Goal: Book appointment/travel/reservation

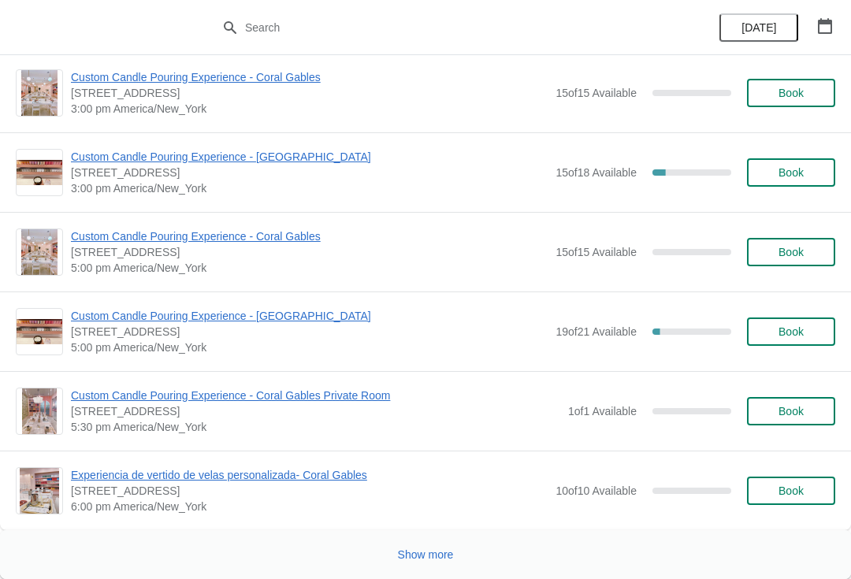
scroll to position [7612, 0]
click at [423, 550] on span "Show more" at bounding box center [426, 555] width 56 height 13
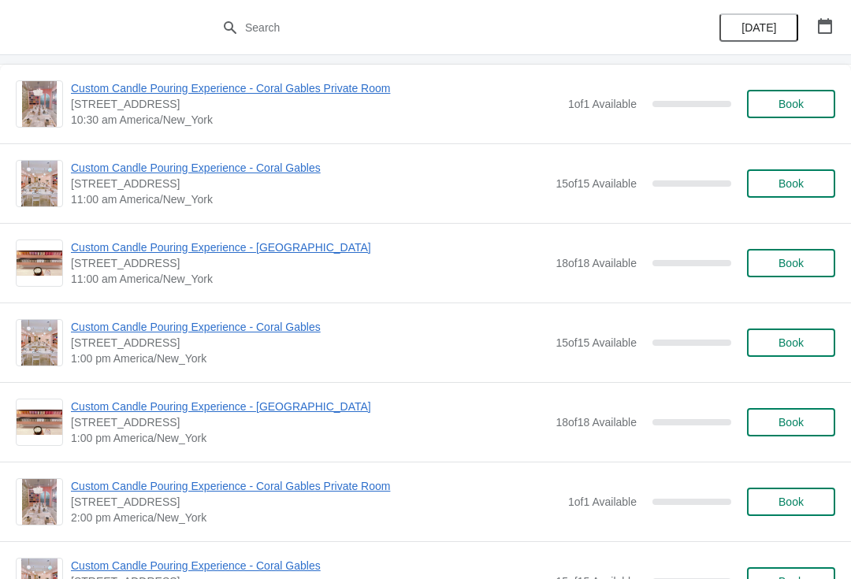
scroll to position [3720, 0]
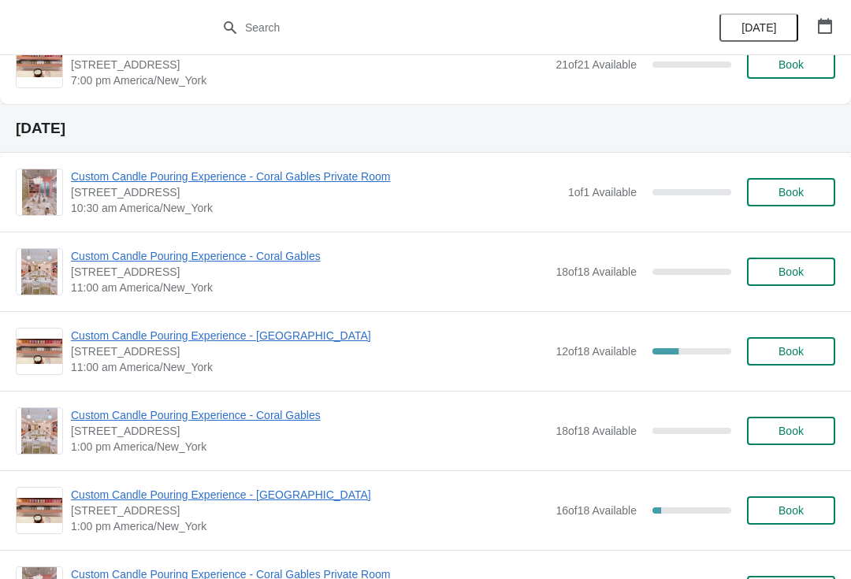
click at [758, 21] on span "[DATE]" at bounding box center [759, 27] width 35 height 13
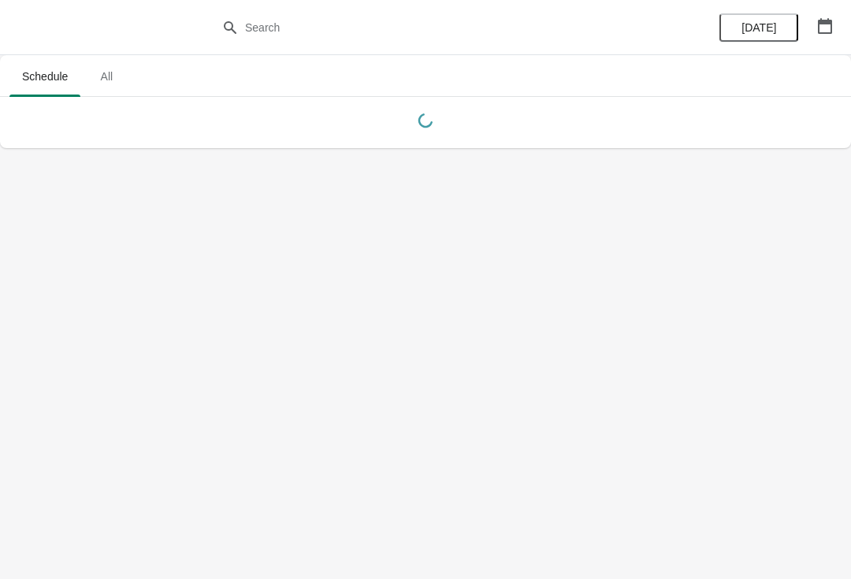
scroll to position [0, 0]
click at [110, 64] on span "All" at bounding box center [106, 76] width 39 height 28
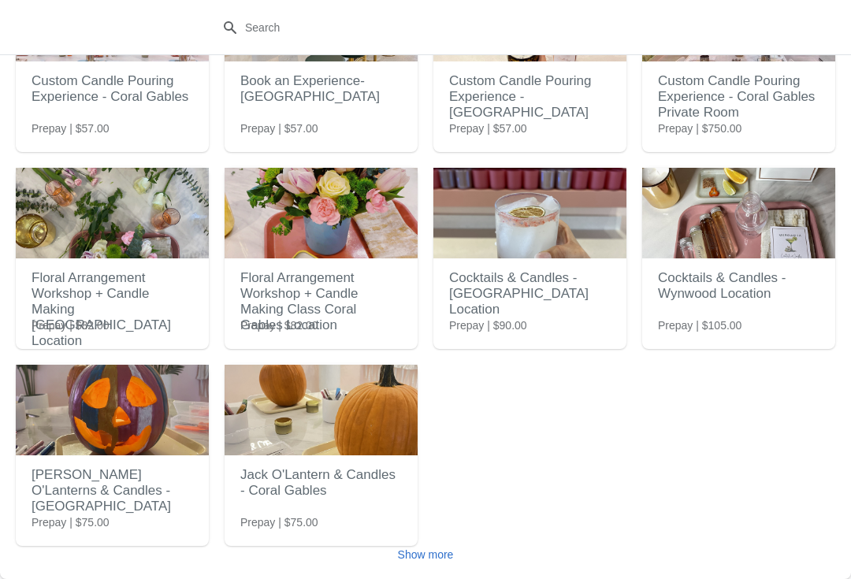
scroll to position [142, 0]
click at [339, 486] on h2 "Jack O'Lantern & Candles - Coral Gables" at bounding box center [321, 483] width 162 height 47
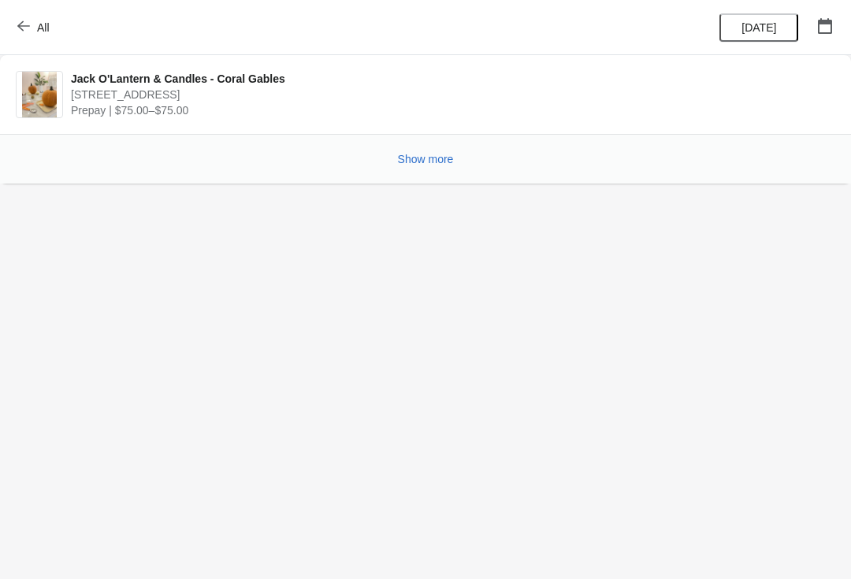
click at [23, 24] on icon "button" at bounding box center [23, 26] width 13 height 13
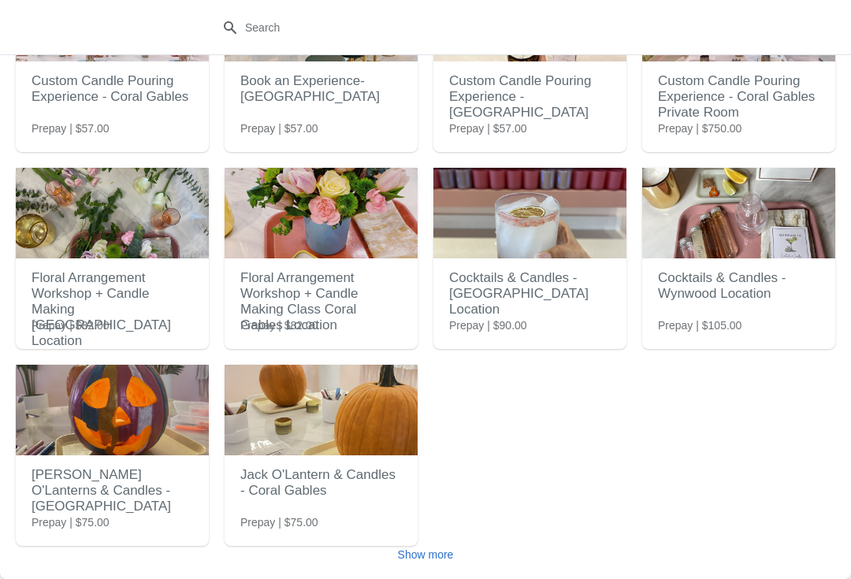
scroll to position [142, 0]
click at [433, 554] on span "Show more" at bounding box center [426, 555] width 56 height 13
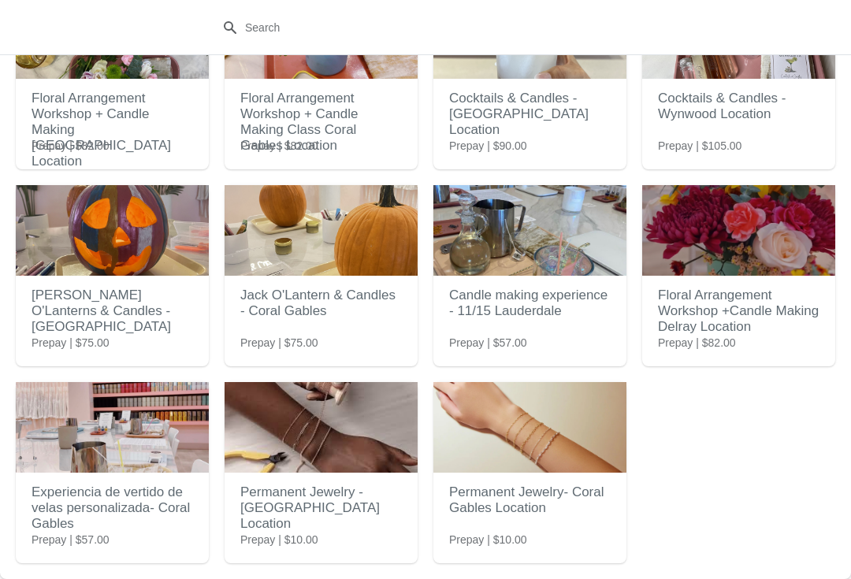
scroll to position [322, 0]
click at [578, 447] on img at bounding box center [530, 427] width 193 height 91
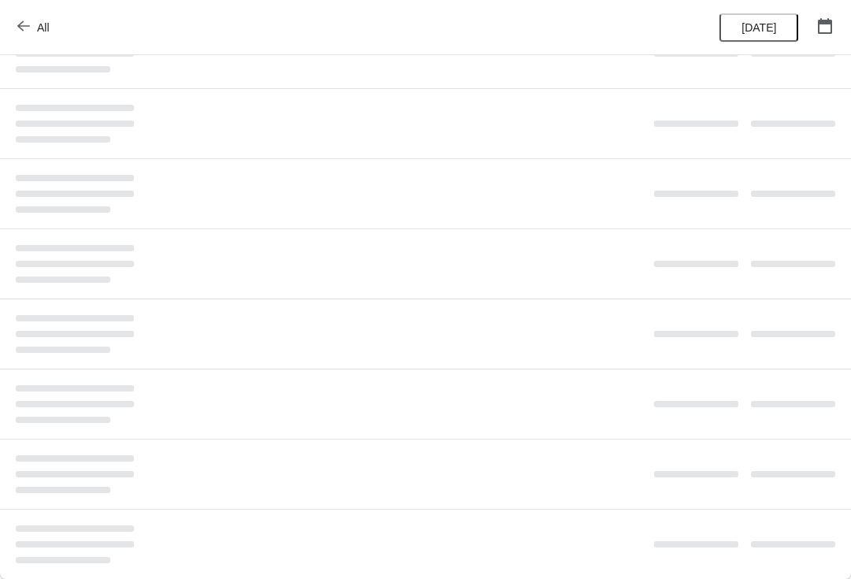
scroll to position [0, 0]
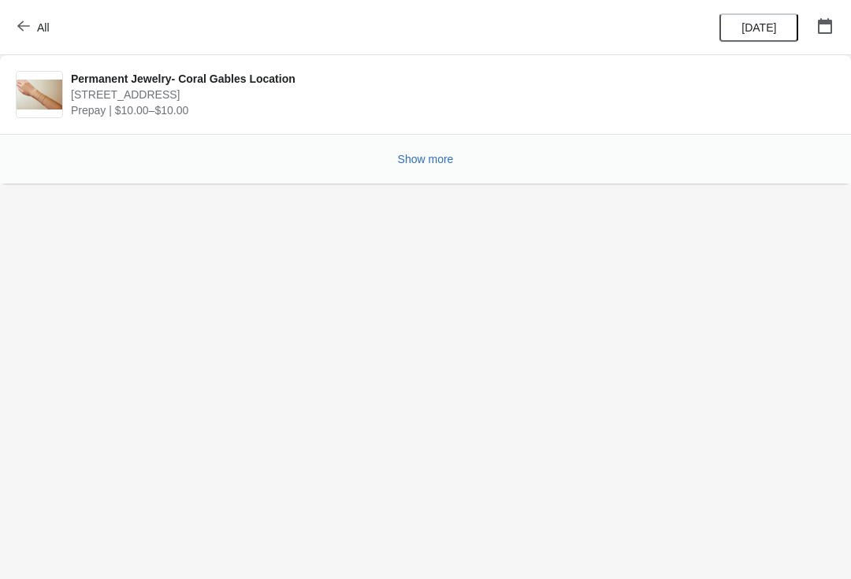
click at [440, 158] on span "Show more" at bounding box center [426, 159] width 56 height 13
click at [416, 161] on span "Show more" at bounding box center [426, 159] width 56 height 13
click at [419, 158] on span "Show more" at bounding box center [426, 159] width 56 height 13
click at [423, 165] on span "Show more" at bounding box center [426, 159] width 56 height 13
click at [27, 23] on icon "button" at bounding box center [23, 26] width 13 height 13
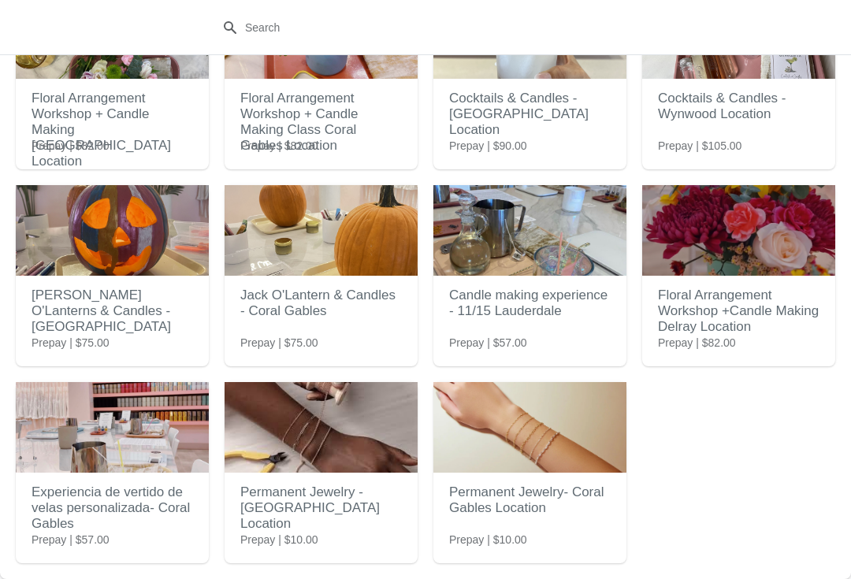
scroll to position [322, 0]
click at [65, 497] on h2 "Experiencia de vertido de velas personalizada- Coral Gables" at bounding box center [113, 508] width 162 height 63
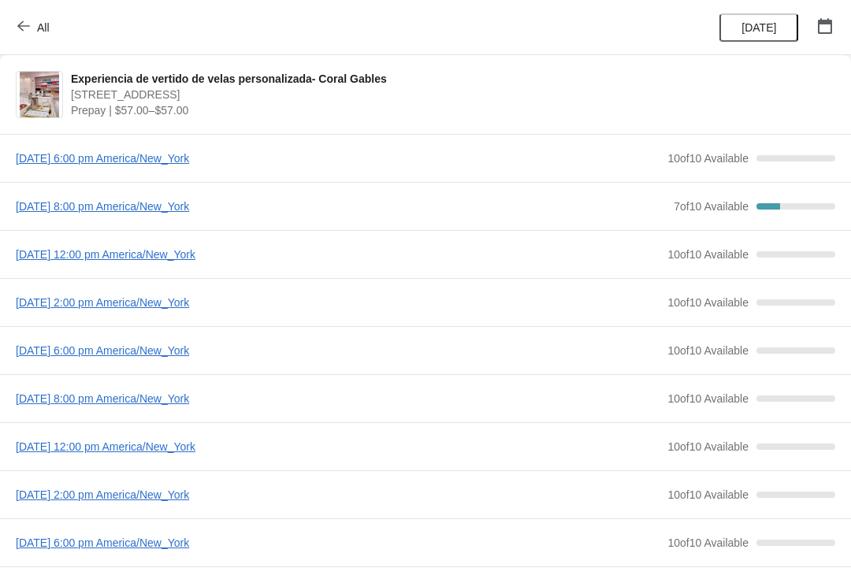
scroll to position [0, 0]
click at [28, 8] on div "All" at bounding box center [425, 27] width 851 height 55
click at [44, 34] on span "All" at bounding box center [43, 27] width 13 height 13
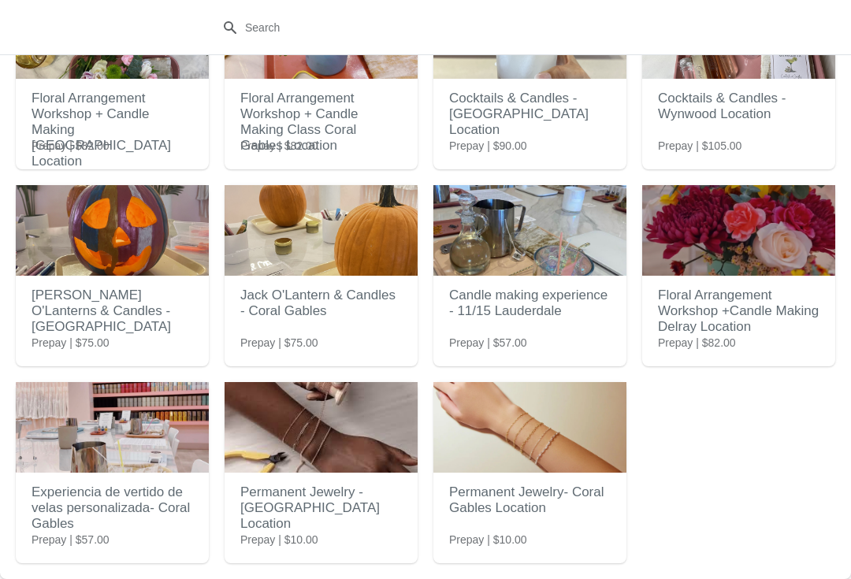
scroll to position [322, 0]
click at [564, 458] on img at bounding box center [530, 427] width 193 height 91
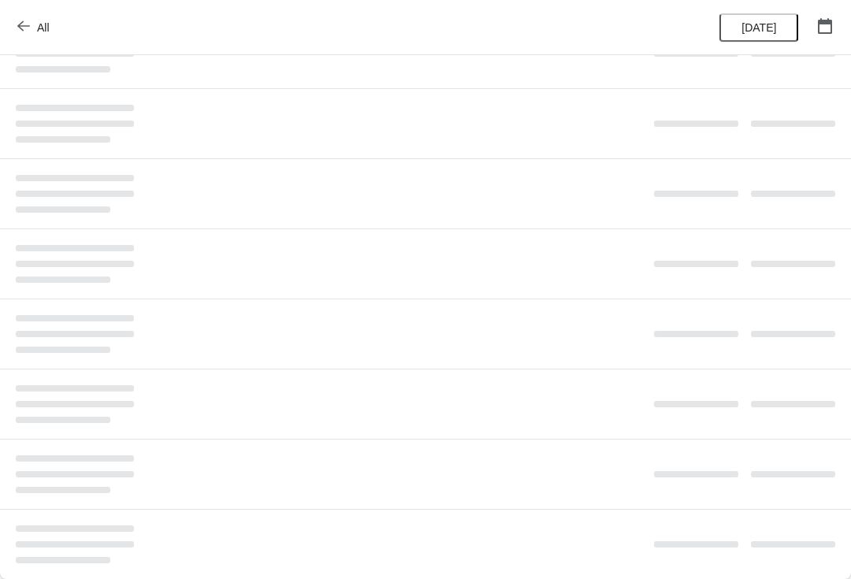
scroll to position [0, 0]
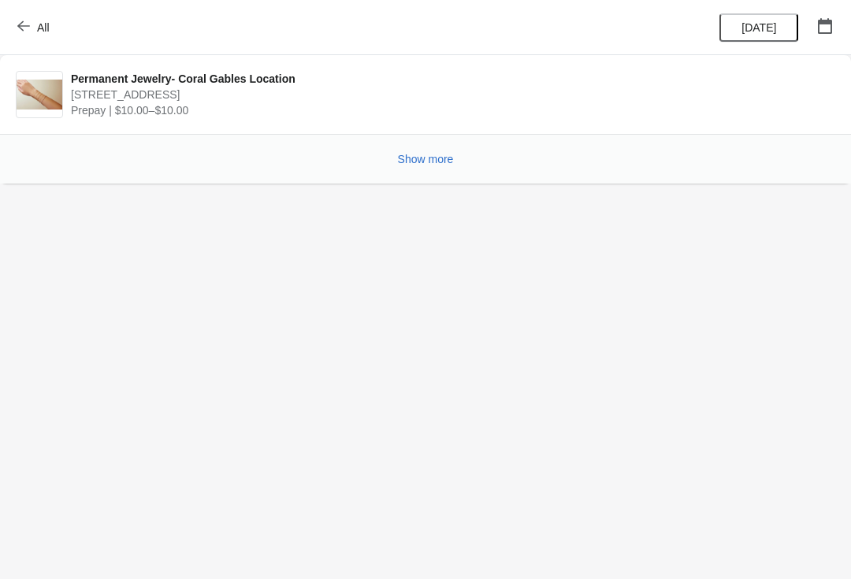
click at [427, 162] on span "Show more" at bounding box center [426, 159] width 56 height 13
click at [423, 165] on span "Show more" at bounding box center [426, 159] width 56 height 13
click at [405, 171] on button "Show more" at bounding box center [426, 159] width 69 height 28
click at [392, 171] on button "Show more" at bounding box center [426, 159] width 69 height 28
click at [17, 32] on button "All" at bounding box center [35, 27] width 54 height 28
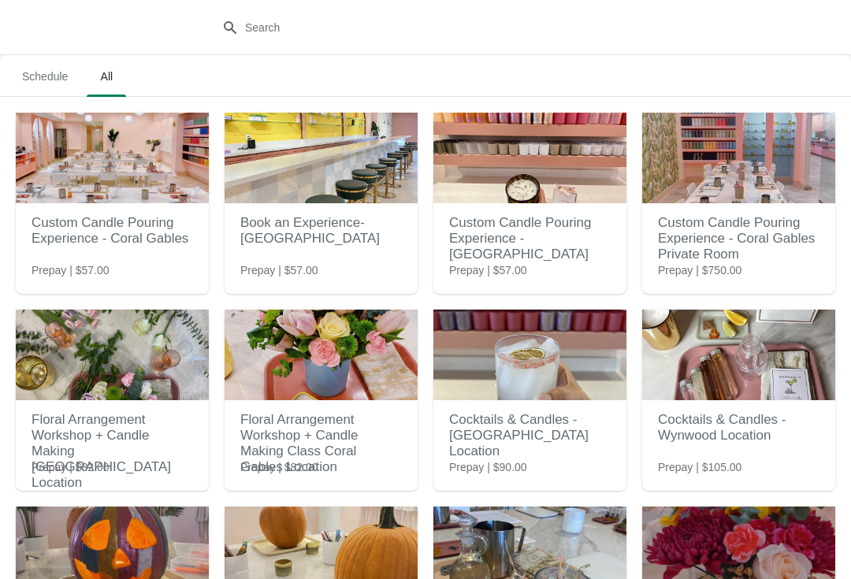
click at [50, 94] on button "Schedule" at bounding box center [44, 76] width 77 height 41
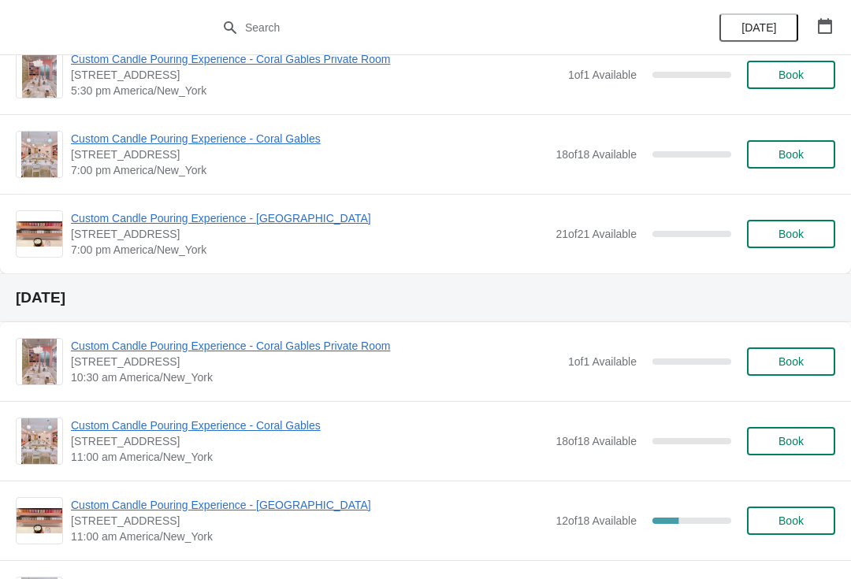
scroll to position [3571, 0]
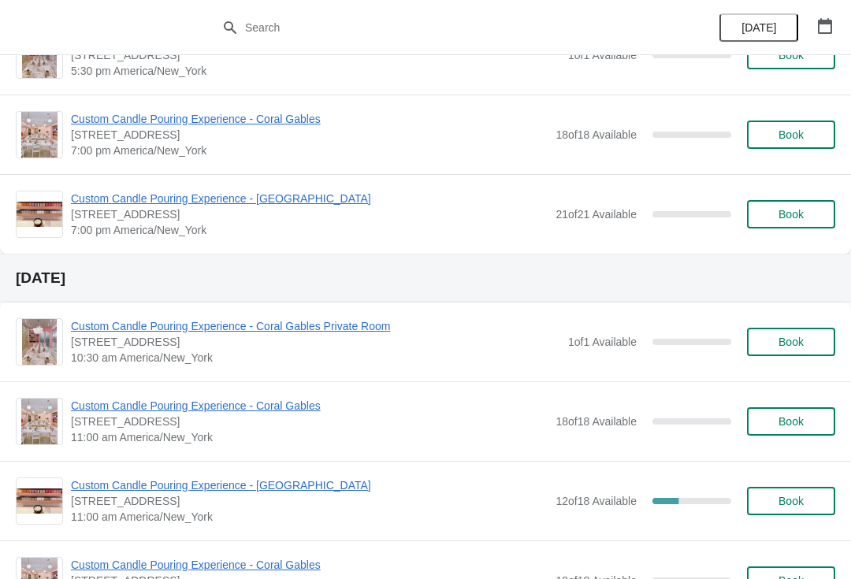
click at [689, 319] on div "Custom Candle Pouring Experience - Coral Gables Private Room [STREET_ADDRESS] 1…" at bounding box center [453, 342] width 765 height 47
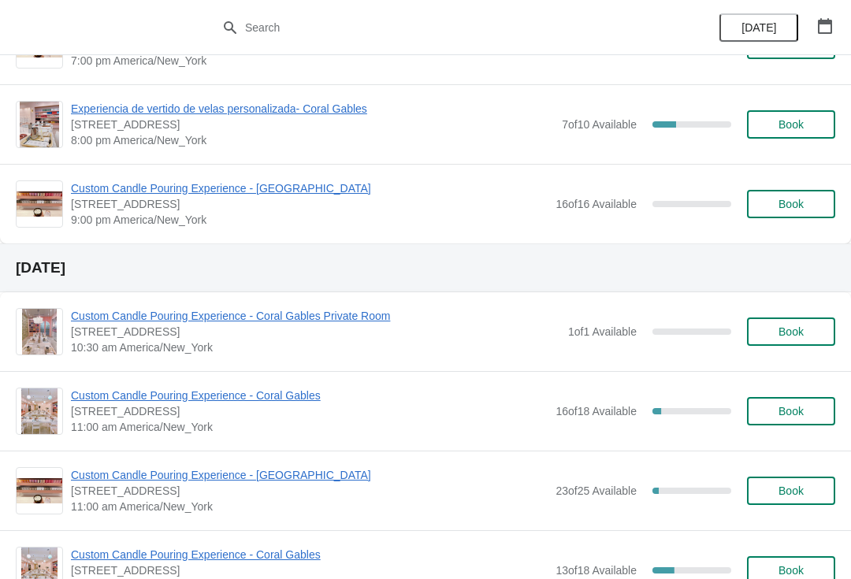
scroll to position [1149, 0]
